Goal: Task Accomplishment & Management: Manage account settings

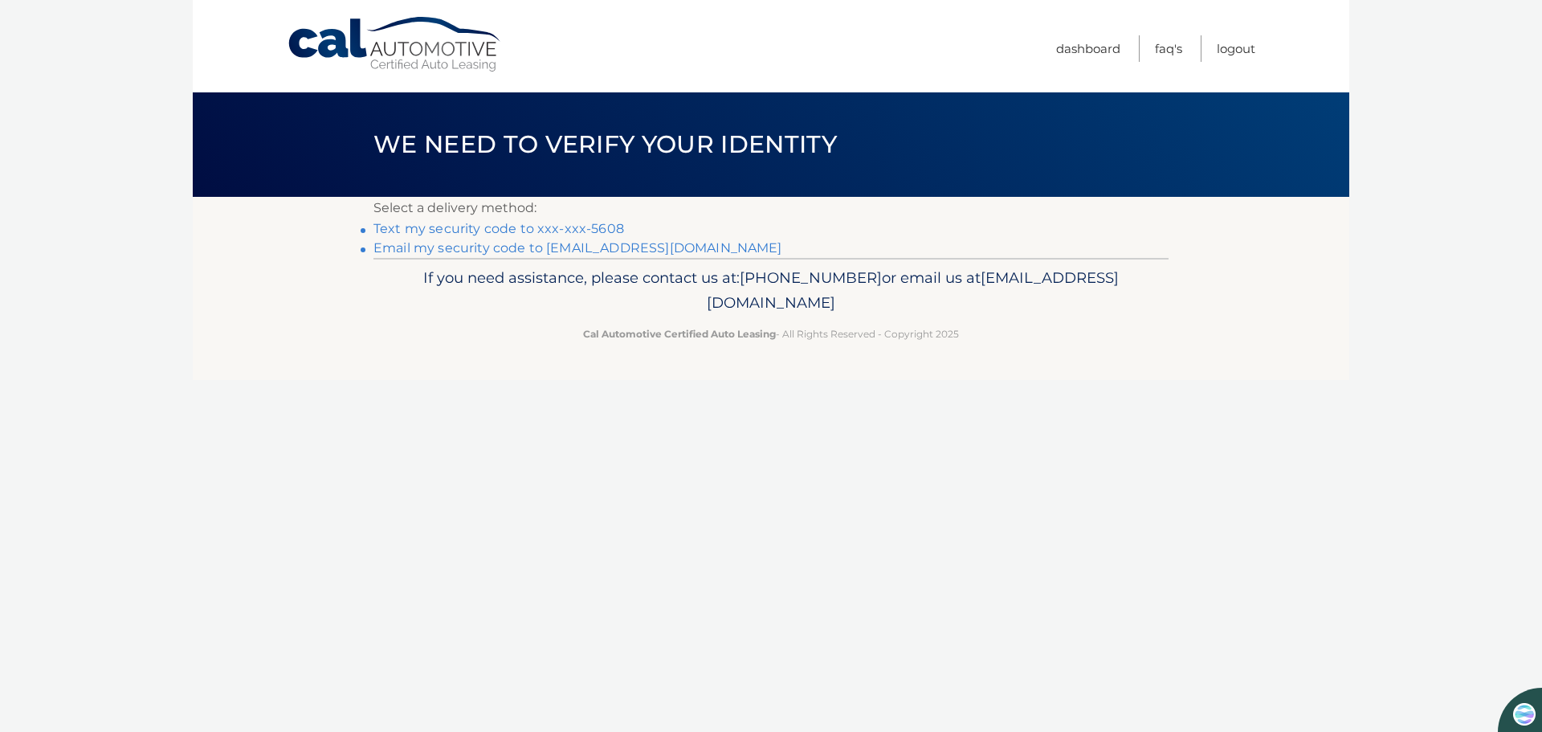
click at [453, 228] on link "Text my security code to xxx-xxx-5608" at bounding box center [498, 228] width 251 height 15
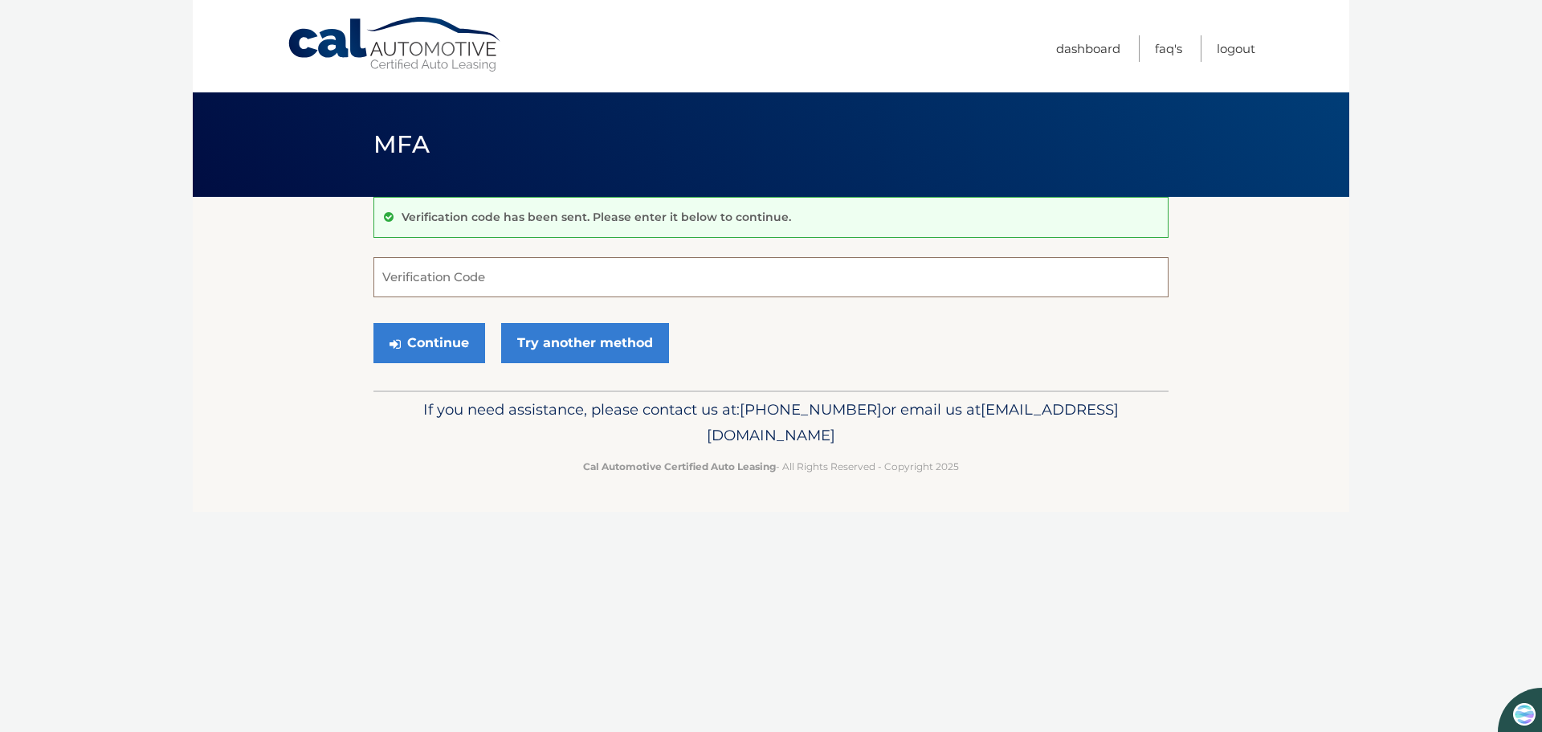
click at [451, 282] on input "Verification Code" at bounding box center [770, 277] width 795 height 40
type input "738033"
click at [440, 343] on button "Continue" at bounding box center [429, 343] width 112 height 40
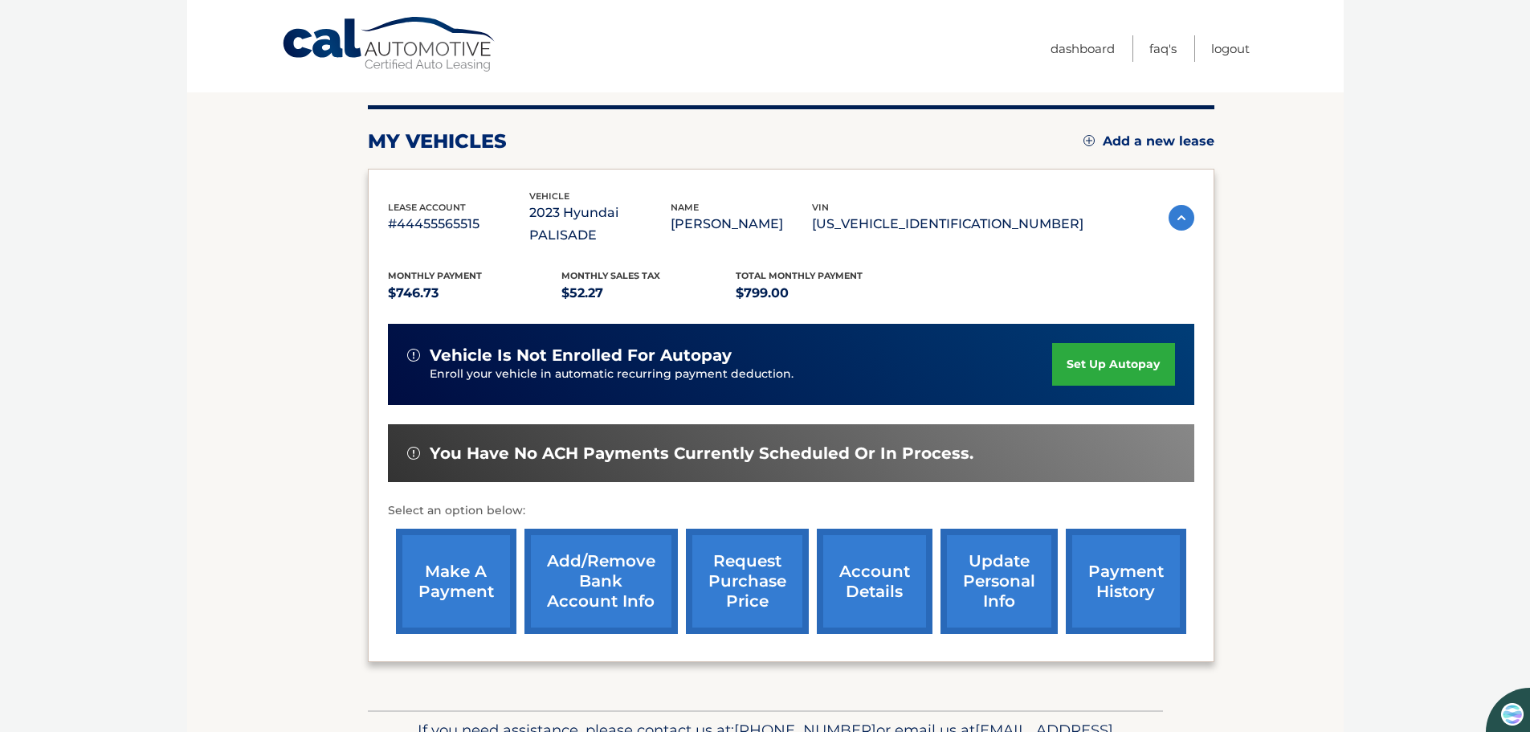
scroll to position [242, 0]
